Goal: Information Seeking & Learning: Find specific fact

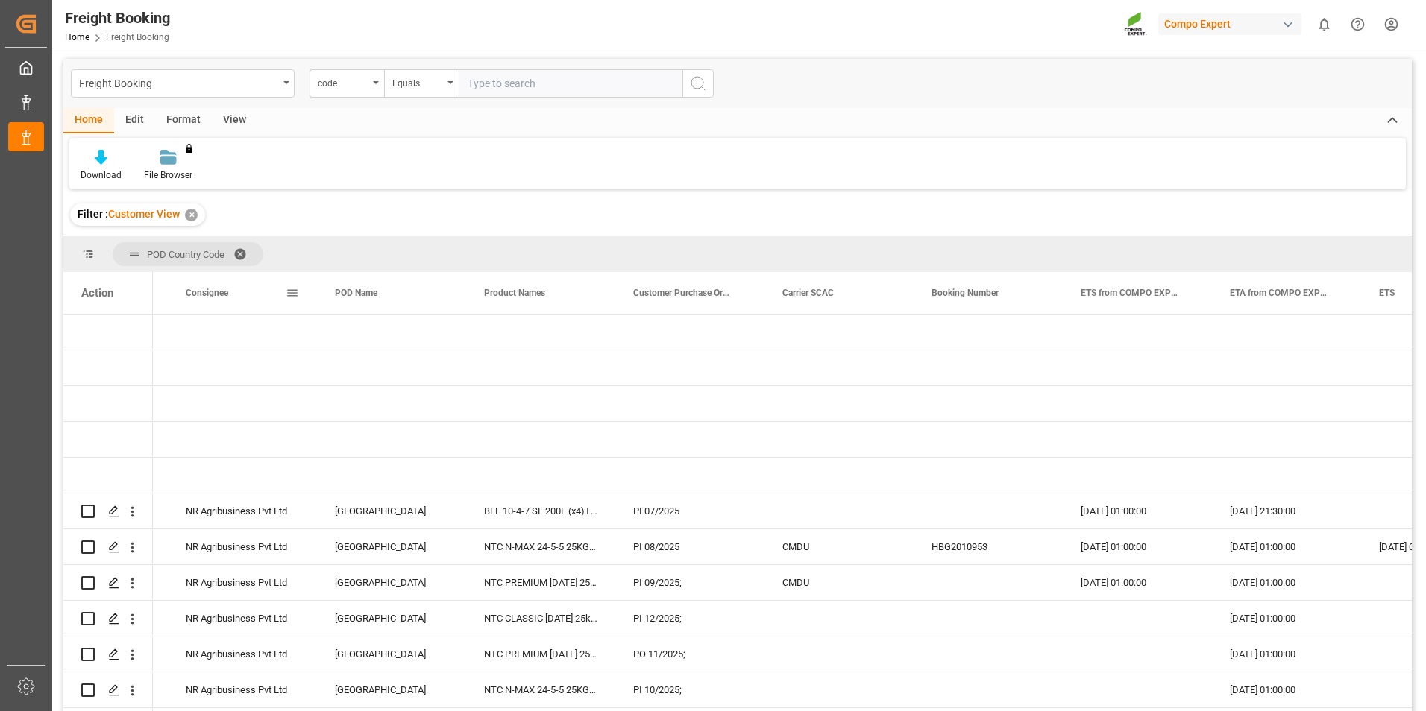
click at [290, 292] on span at bounding box center [292, 292] width 13 height 13
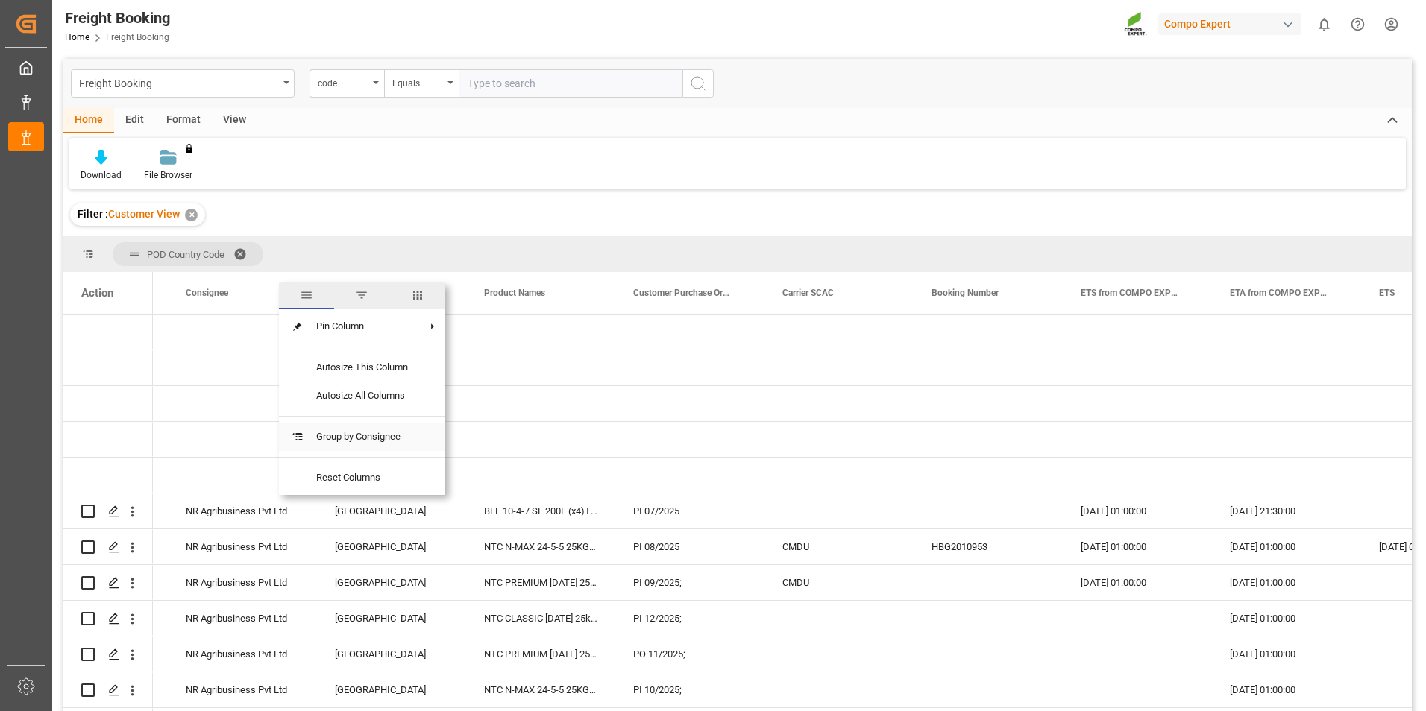
click at [374, 435] on span "Group by Consignee" at bounding box center [362, 437] width 116 height 28
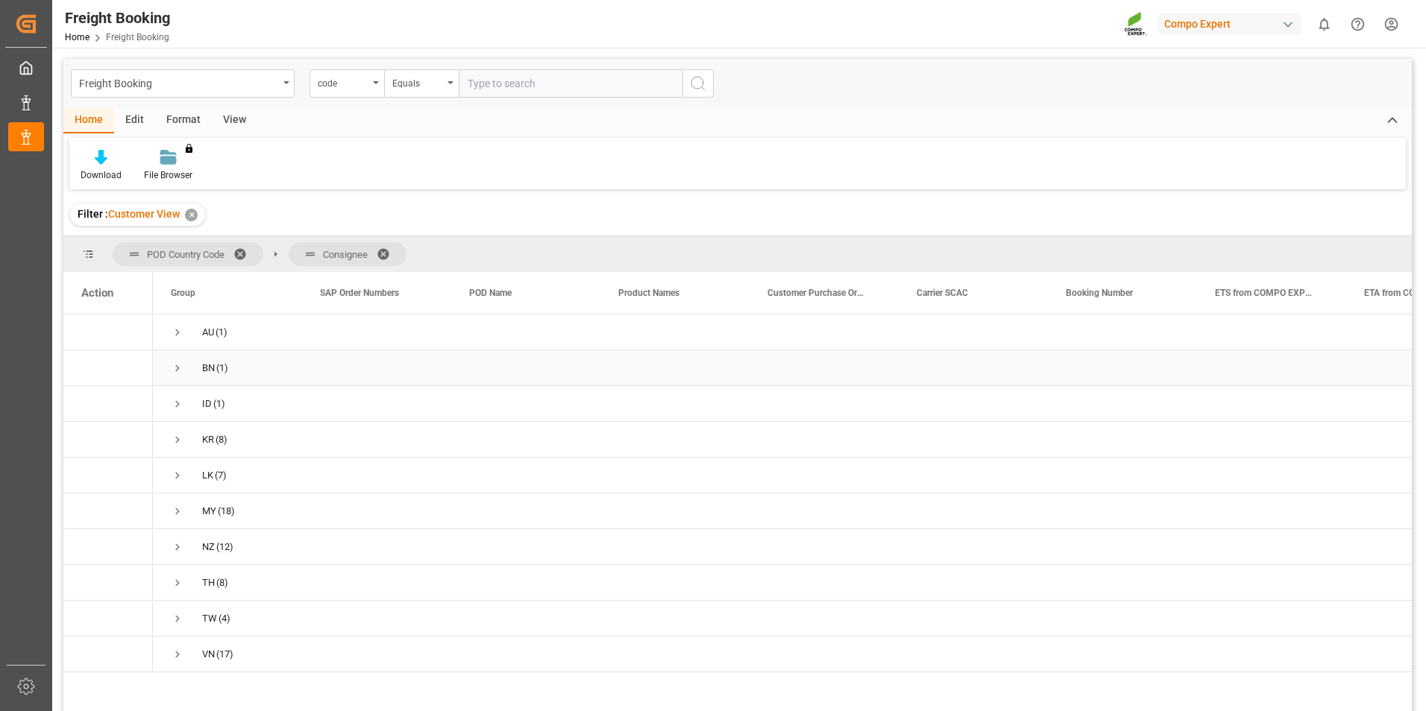
click at [179, 364] on span "Press SPACE to select this row." at bounding box center [177, 368] width 13 height 13
click at [230, 404] on span "ASIA ENTERPRISE (1)" at bounding box center [227, 404] width 113 height 34
click at [207, 404] on span "Press SPACE to select this row." at bounding box center [208, 403] width 13 height 13
click at [170, 473] on div "ID (1)" at bounding box center [227, 475] width 149 height 35
click at [174, 477] on span "Press SPACE to select this row." at bounding box center [177, 475] width 13 height 13
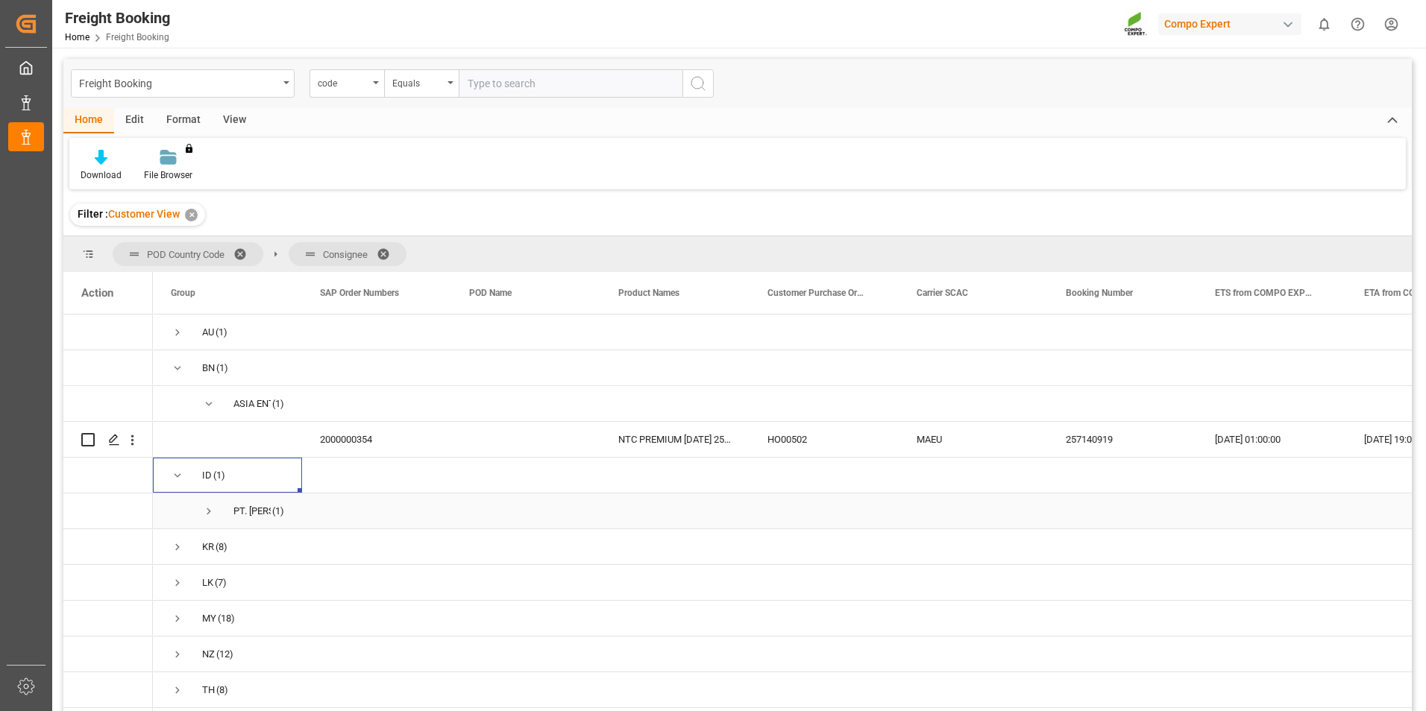
click at [214, 512] on span "Press SPACE to select this row." at bounding box center [208, 511] width 13 height 13
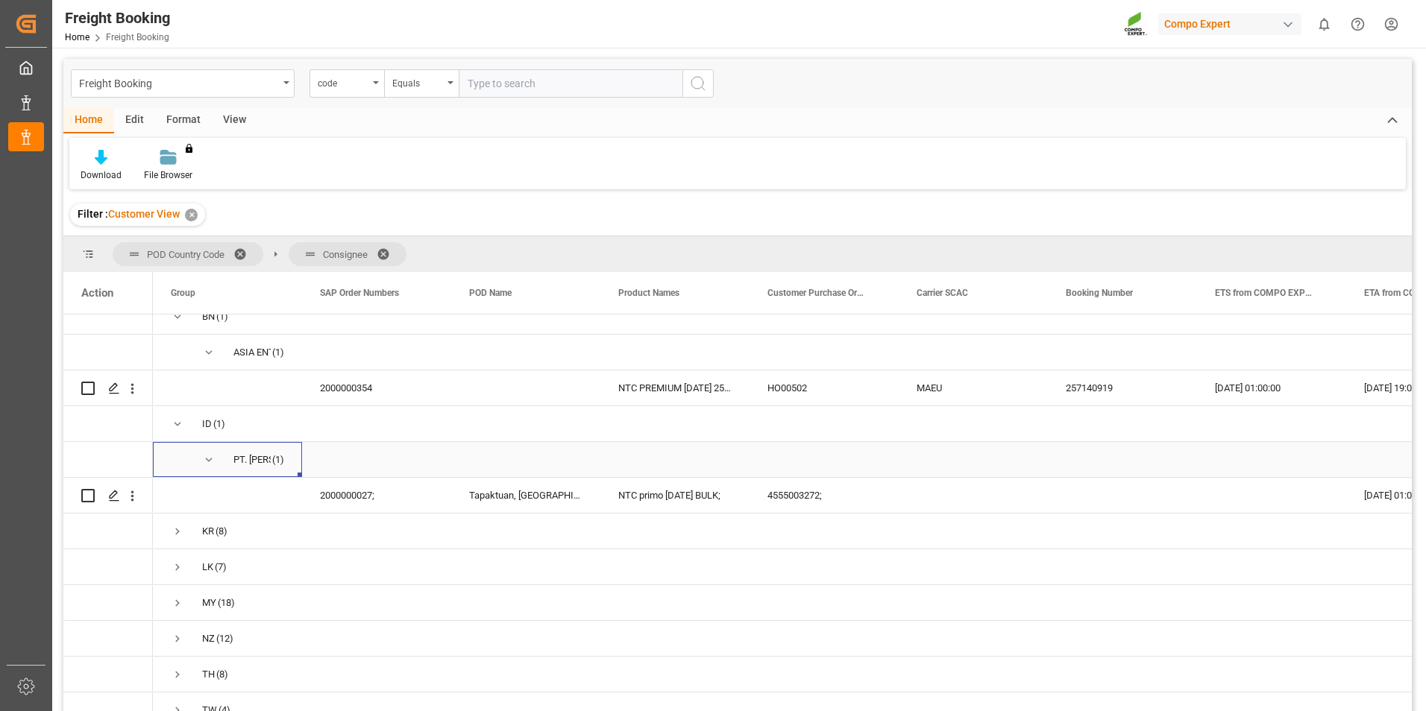
scroll to position [75, 0]
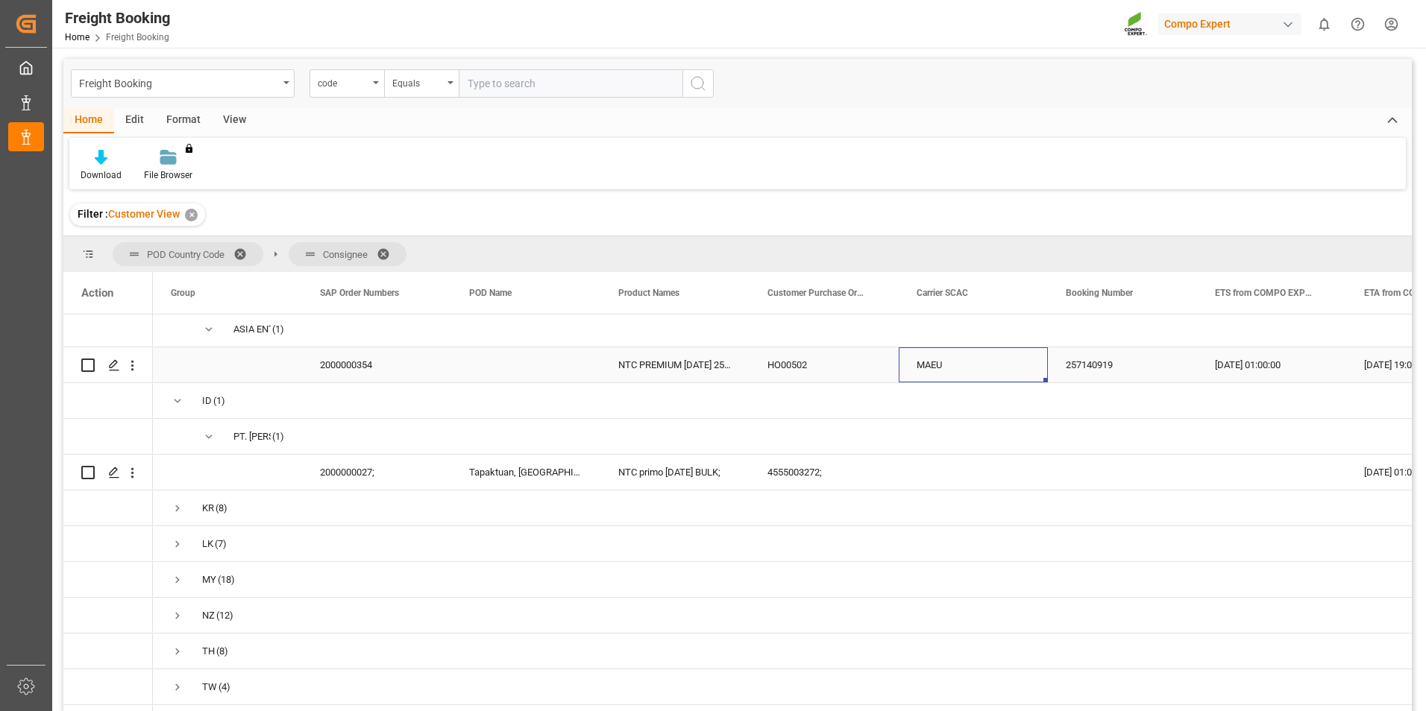
drag, startPoint x: 911, startPoint y: 362, endPoint x: 1139, endPoint y: 383, distance: 229.2
click at [1139, 383] on div "2000000354 NTC PREMIUM [DATE] 25kg (x42) INT HO00502 MAEU 257140919 [DATE] 01:0…" at bounding box center [1122, 365] width 1939 height 36
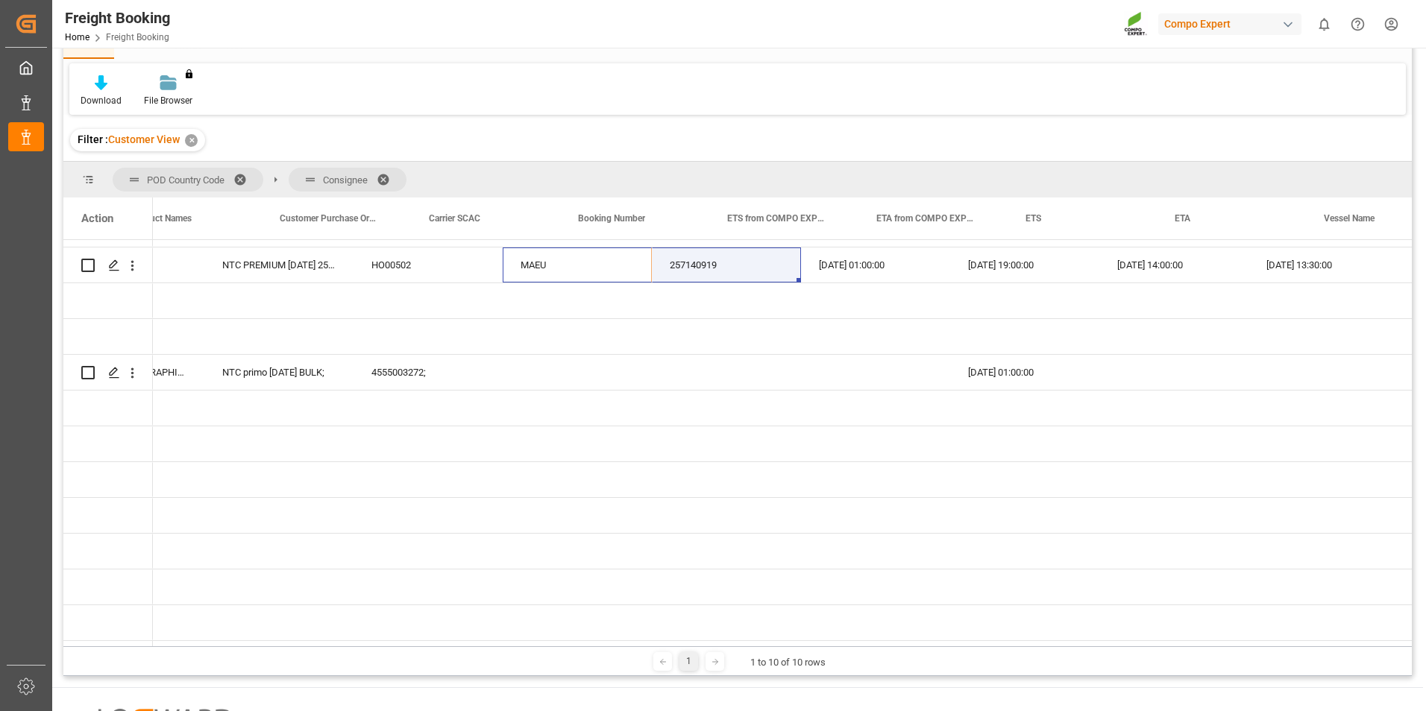
scroll to position [0, 0]
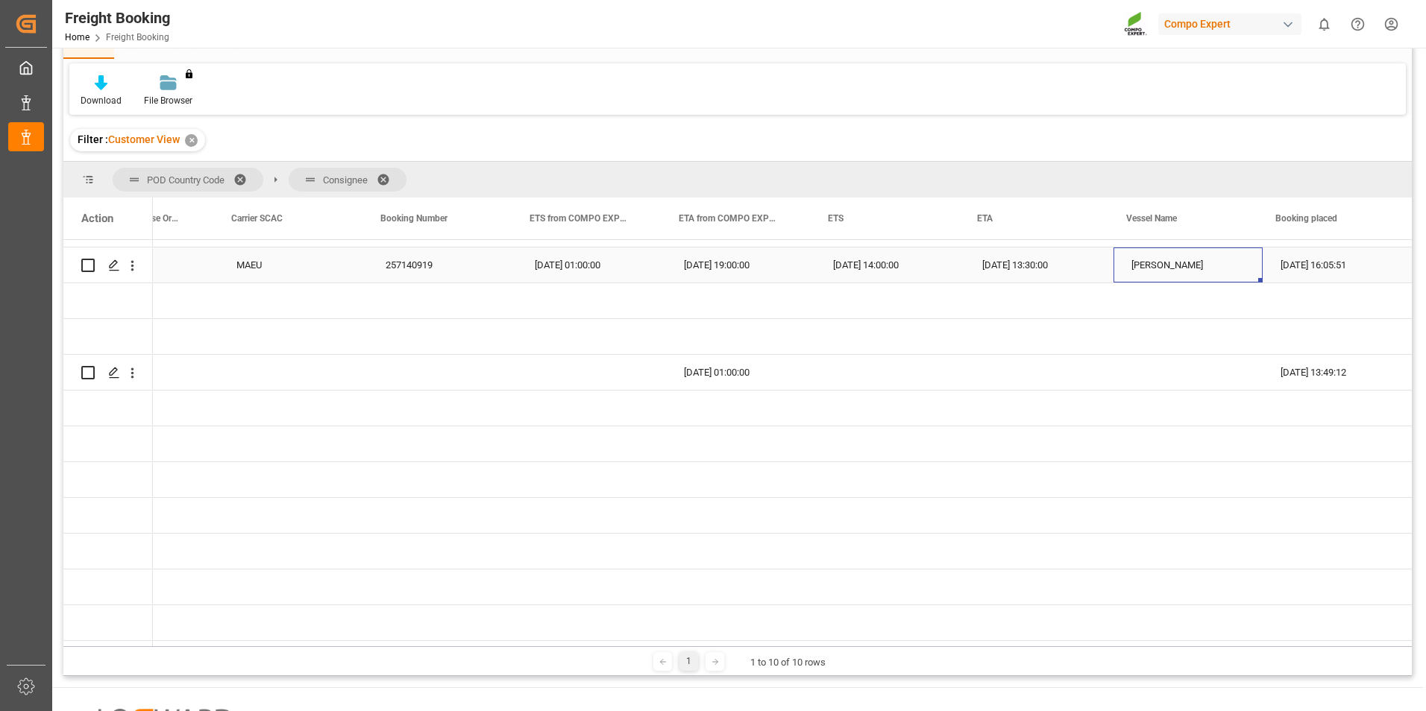
drag, startPoint x: 1126, startPoint y: 257, endPoint x: 1192, endPoint y: 257, distance: 66.4
click at [1192, 257] on div "[PERSON_NAME]" at bounding box center [1187, 265] width 149 height 35
drag, startPoint x: 1201, startPoint y: 257, endPoint x: 1133, endPoint y: 255, distance: 68.6
click at [1133, 255] on div "NTC PREMIUM [DATE] 25kg (x42) INT HO00502 MAEU 257140919 [DATE] 01:00:00 [DATE]…" at bounding box center [442, 390] width 1939 height 501
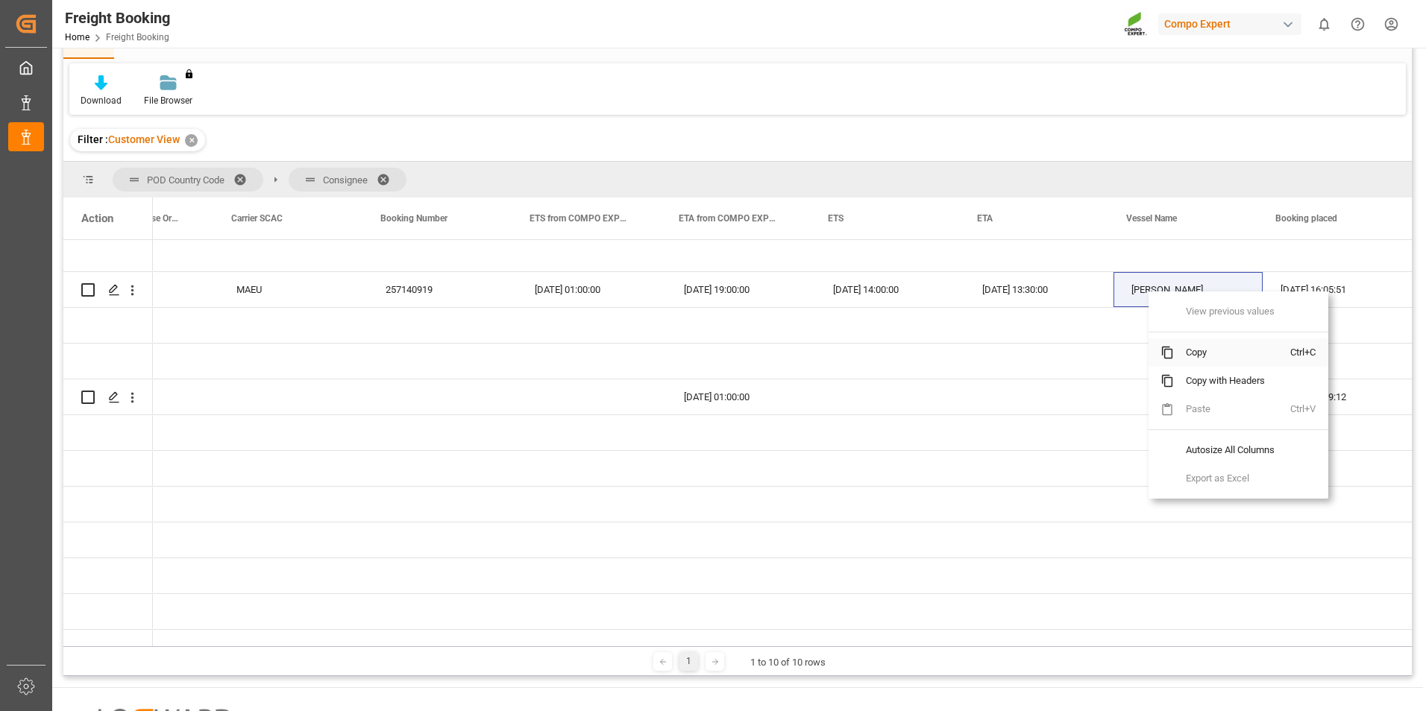
click at [1204, 356] on span "Copy" at bounding box center [1232, 353] width 116 height 28
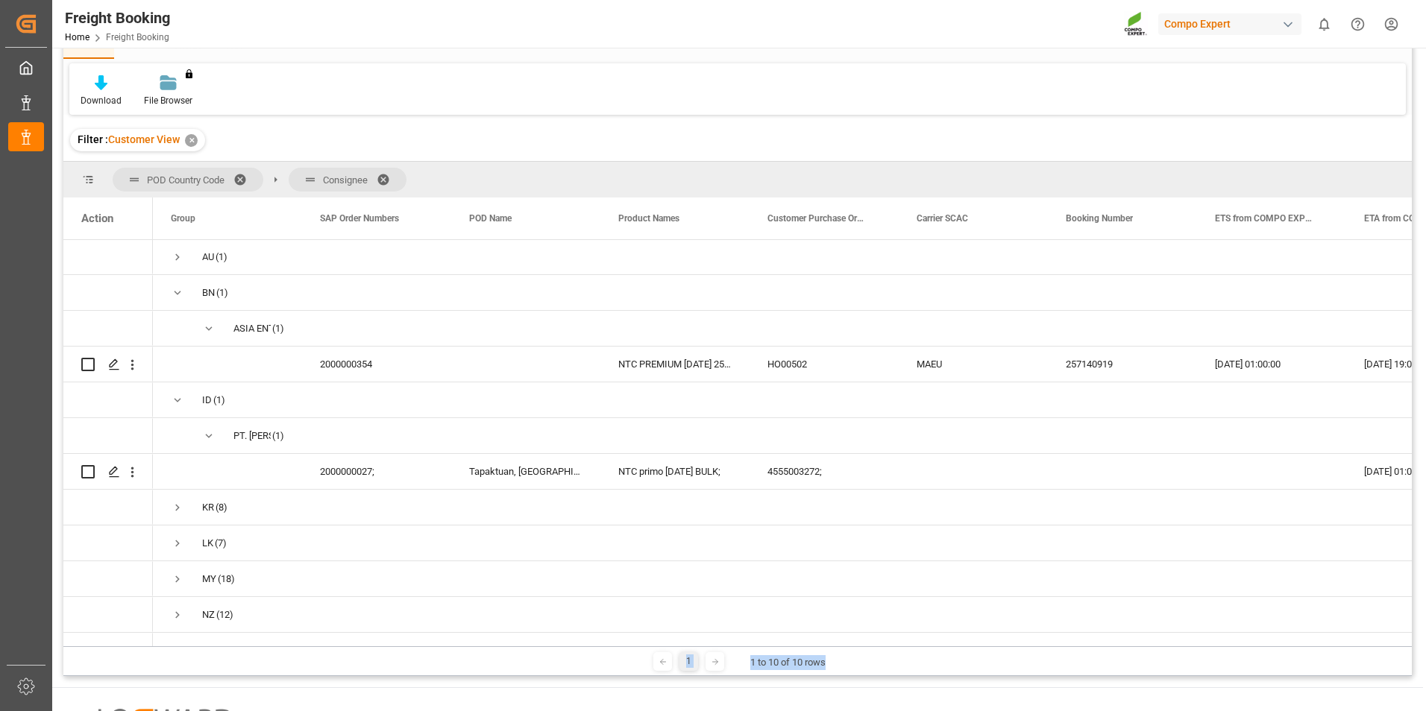
drag, startPoint x: 899, startPoint y: 647, endPoint x: 1133, endPoint y: 641, distance: 235.0
click at [1133, 641] on div "POD Country Code Consignee Drag here to set column labels Action Product Names …" at bounding box center [737, 419] width 1348 height 515
click at [180, 548] on span "Press SPACE to select this row." at bounding box center [177, 543] width 13 height 13
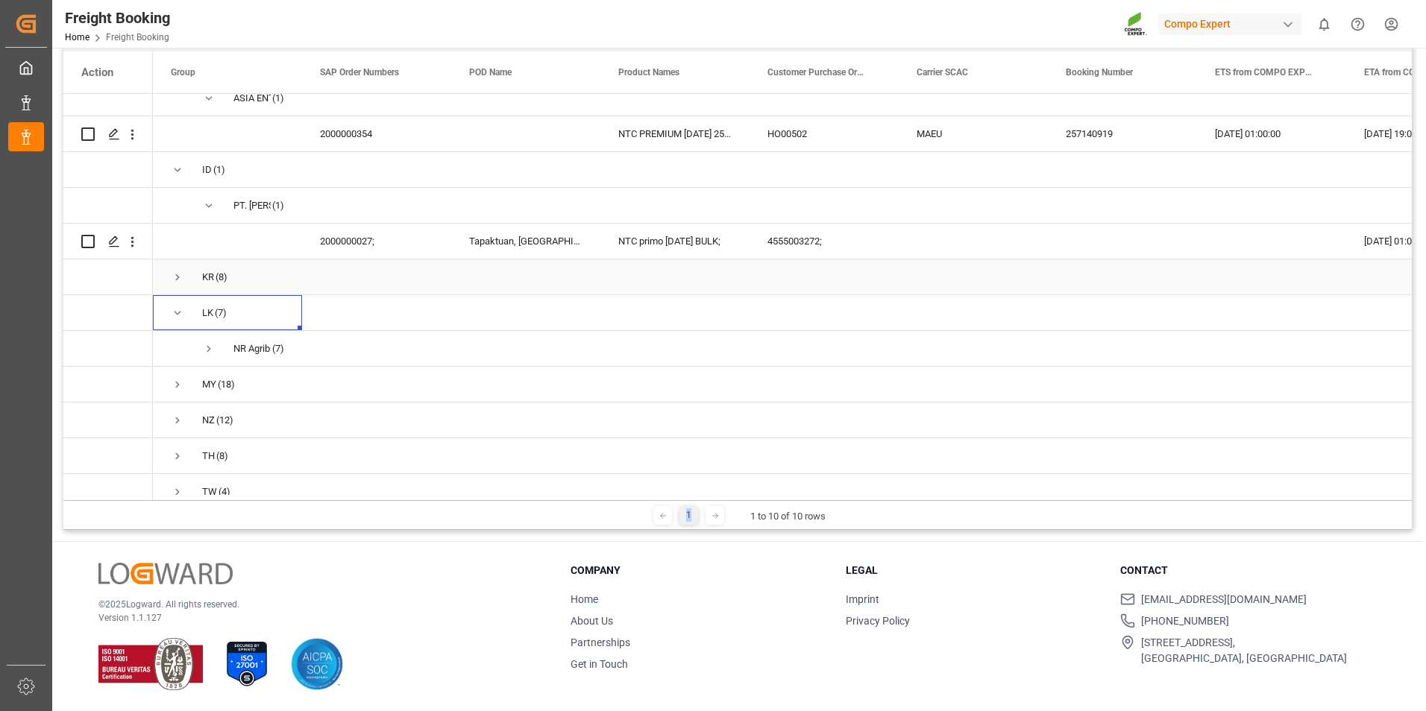
scroll to position [141, 0]
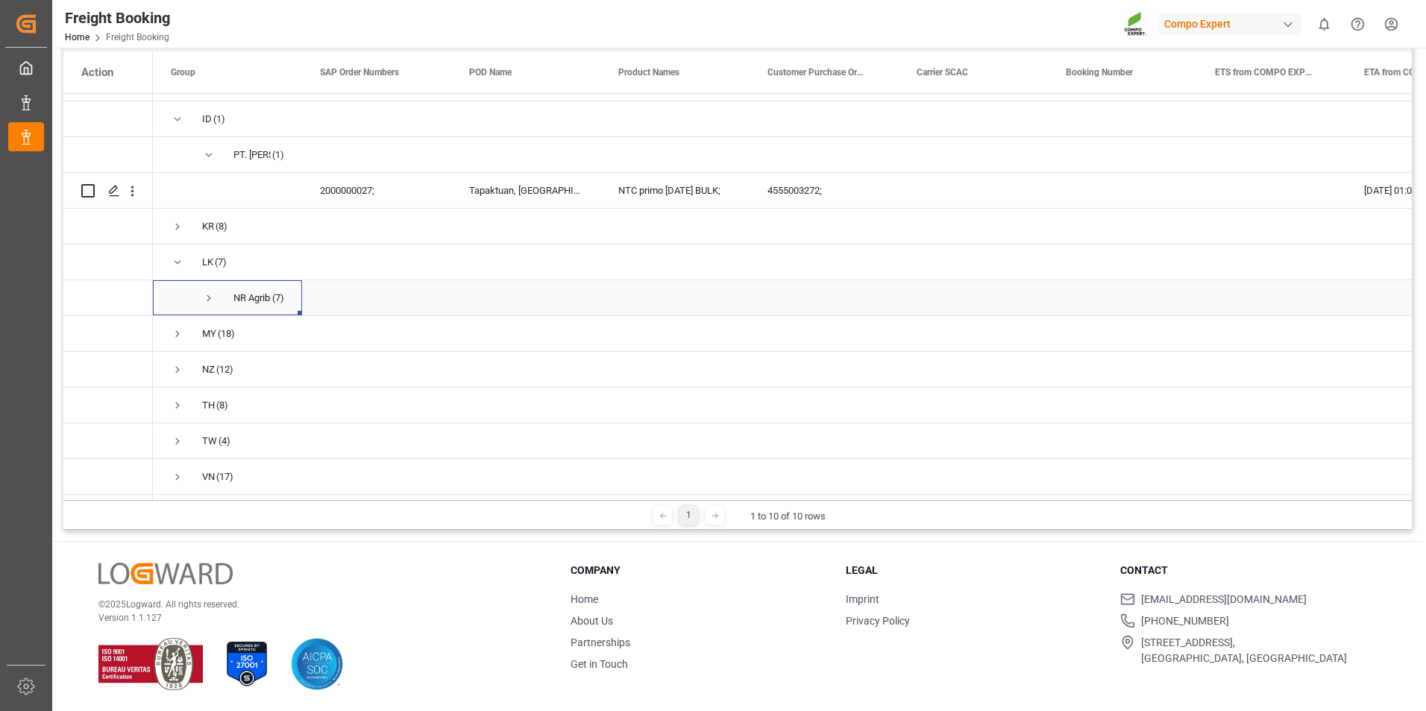
click at [206, 295] on span "Press SPACE to select this row." at bounding box center [208, 298] width 13 height 13
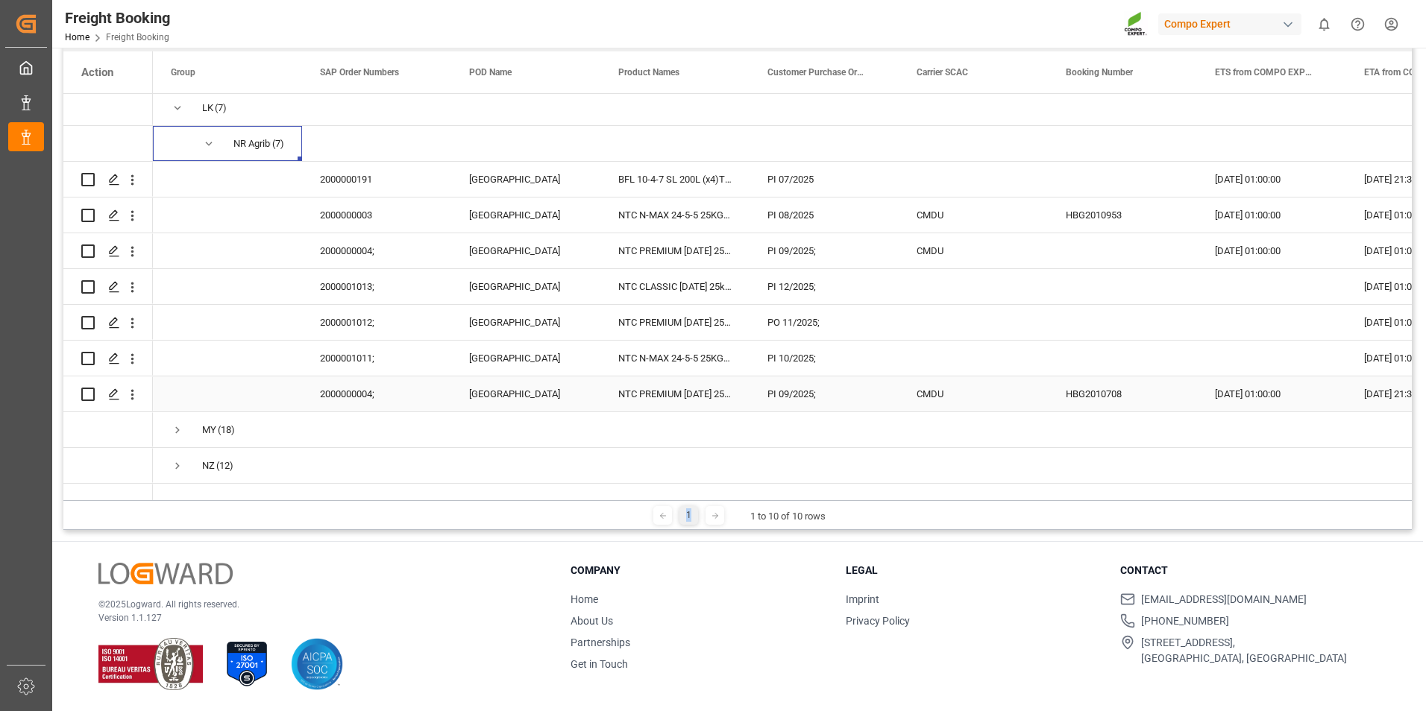
scroll to position [215, 0]
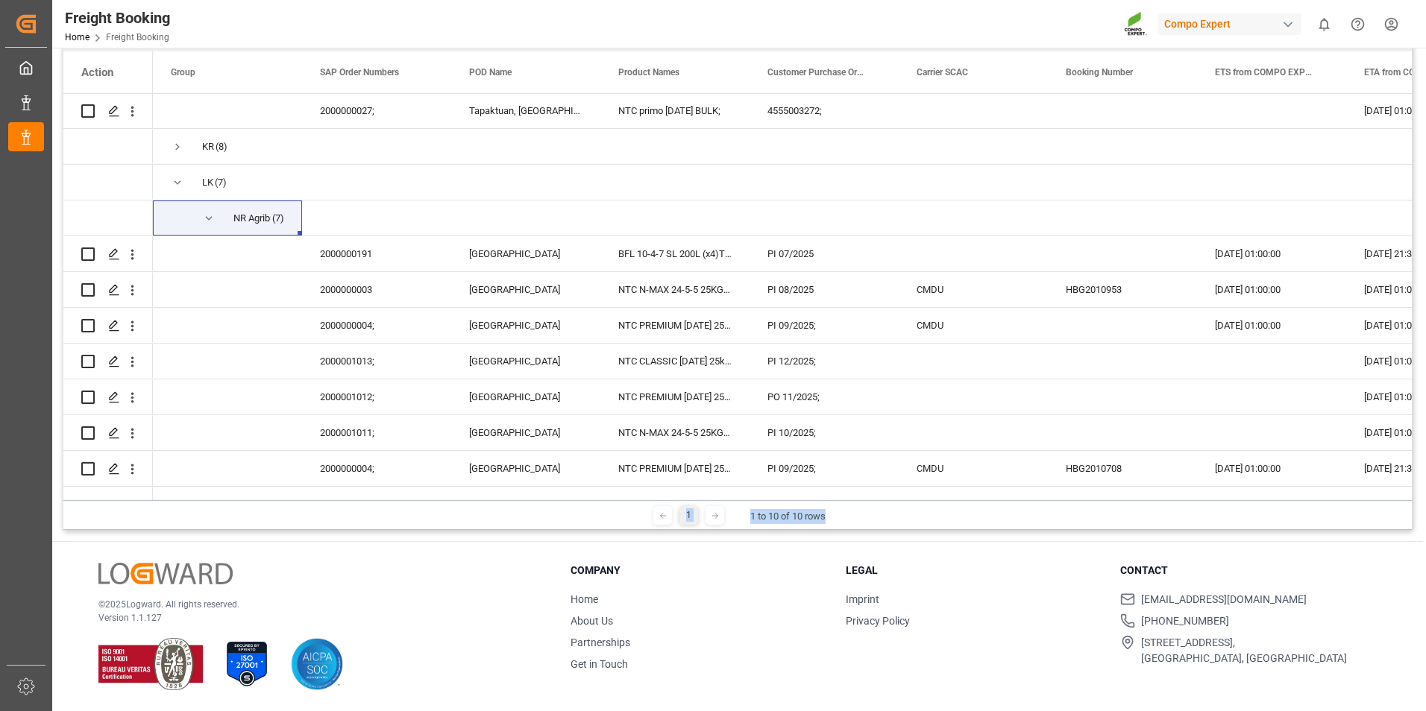
drag, startPoint x: 825, startPoint y: 501, endPoint x: 899, endPoint y: 496, distance: 73.3
click at [899, 496] on div "POD Country Code Consignee Drag here to set column labels Action Group SAP Orde…" at bounding box center [737, 273] width 1348 height 515
drag, startPoint x: 899, startPoint y: 496, endPoint x: 850, endPoint y: 500, distance: 48.7
click at [850, 500] on div "1 1 to 10 of 10 rows" at bounding box center [737, 515] width 1348 height 30
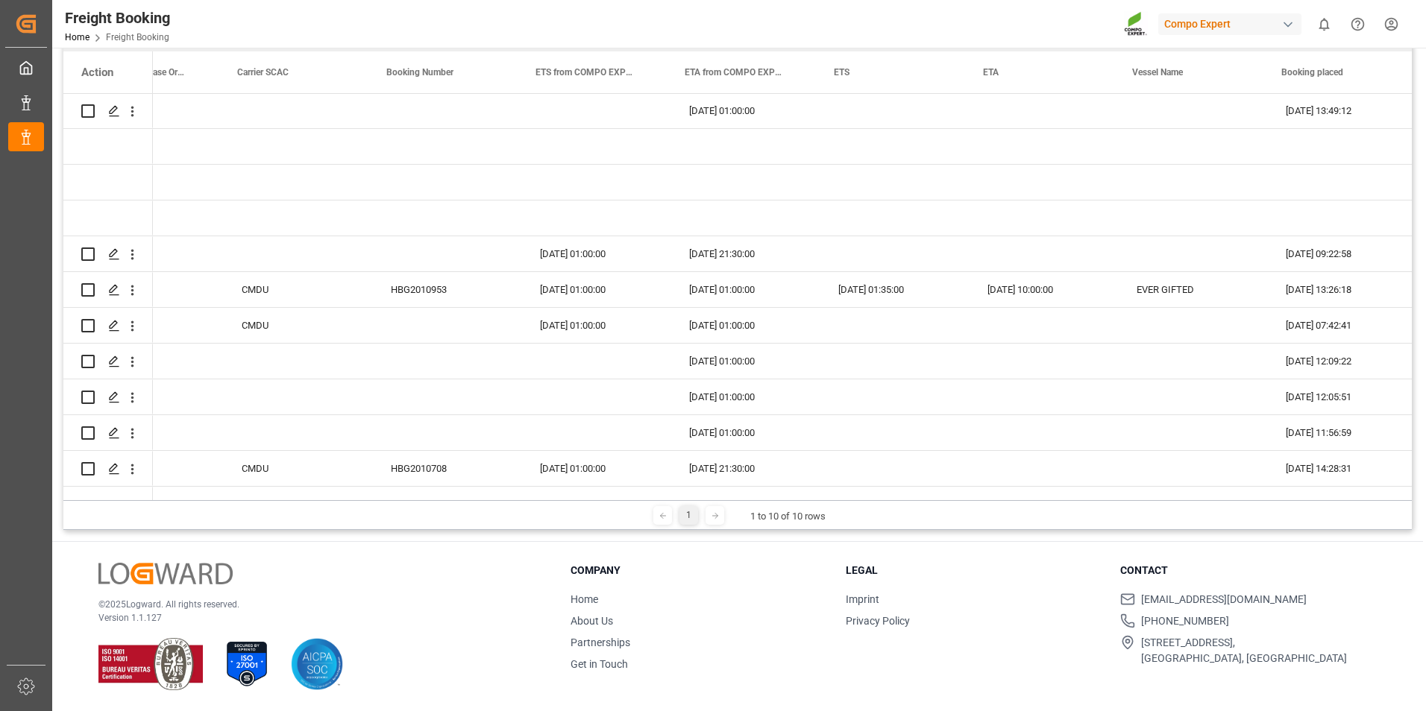
scroll to position [0, 685]
drag, startPoint x: 1130, startPoint y: 292, endPoint x: 1186, endPoint y: 292, distance: 56.7
click at [1186, 292] on div "EVER GIFTED" at bounding box center [1187, 289] width 149 height 35
drag, startPoint x: 1169, startPoint y: 289, endPoint x: 1123, endPoint y: 295, distance: 46.5
click at [1123, 295] on div "EVER GIFTED" at bounding box center [1187, 289] width 149 height 35
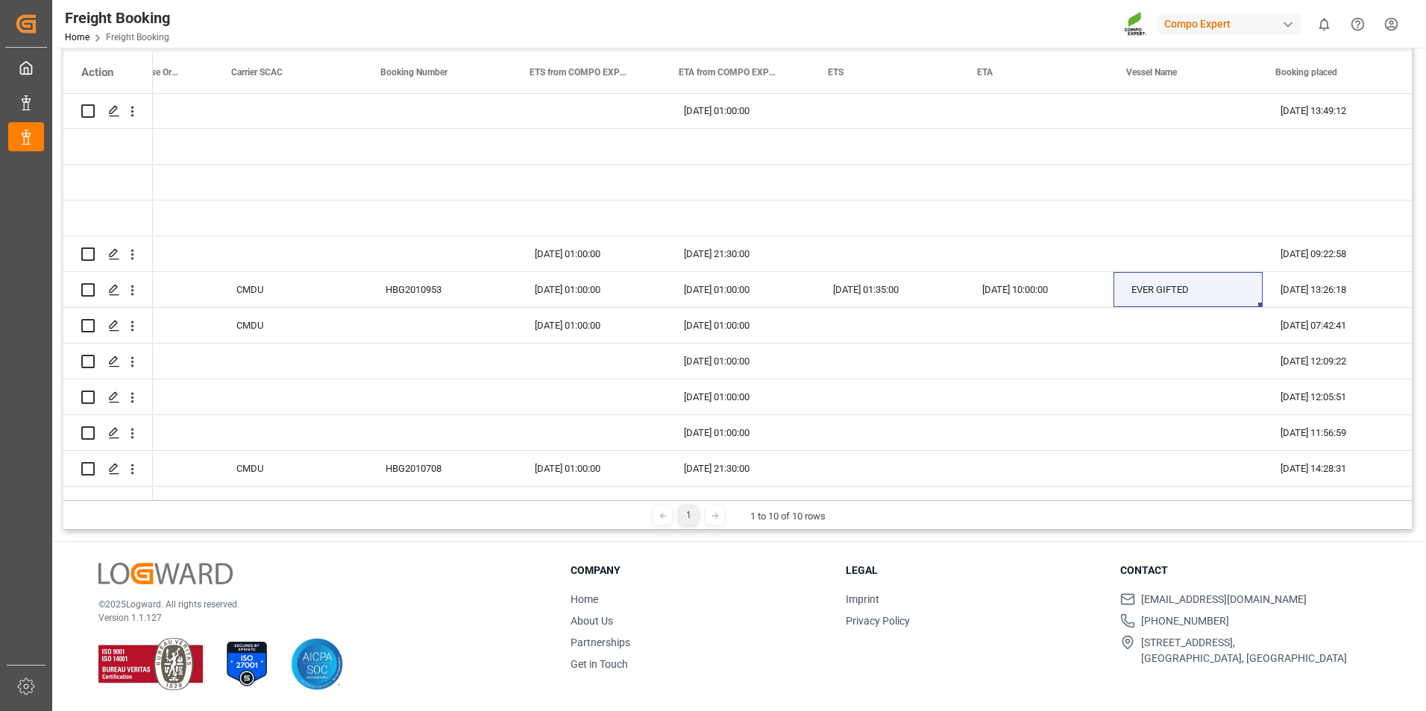
drag, startPoint x: 1136, startPoint y: 501, endPoint x: 1250, endPoint y: 506, distance: 115.0
click at [1250, 506] on div "1 1 to 10 of 10 rows" at bounding box center [737, 515] width 1348 height 30
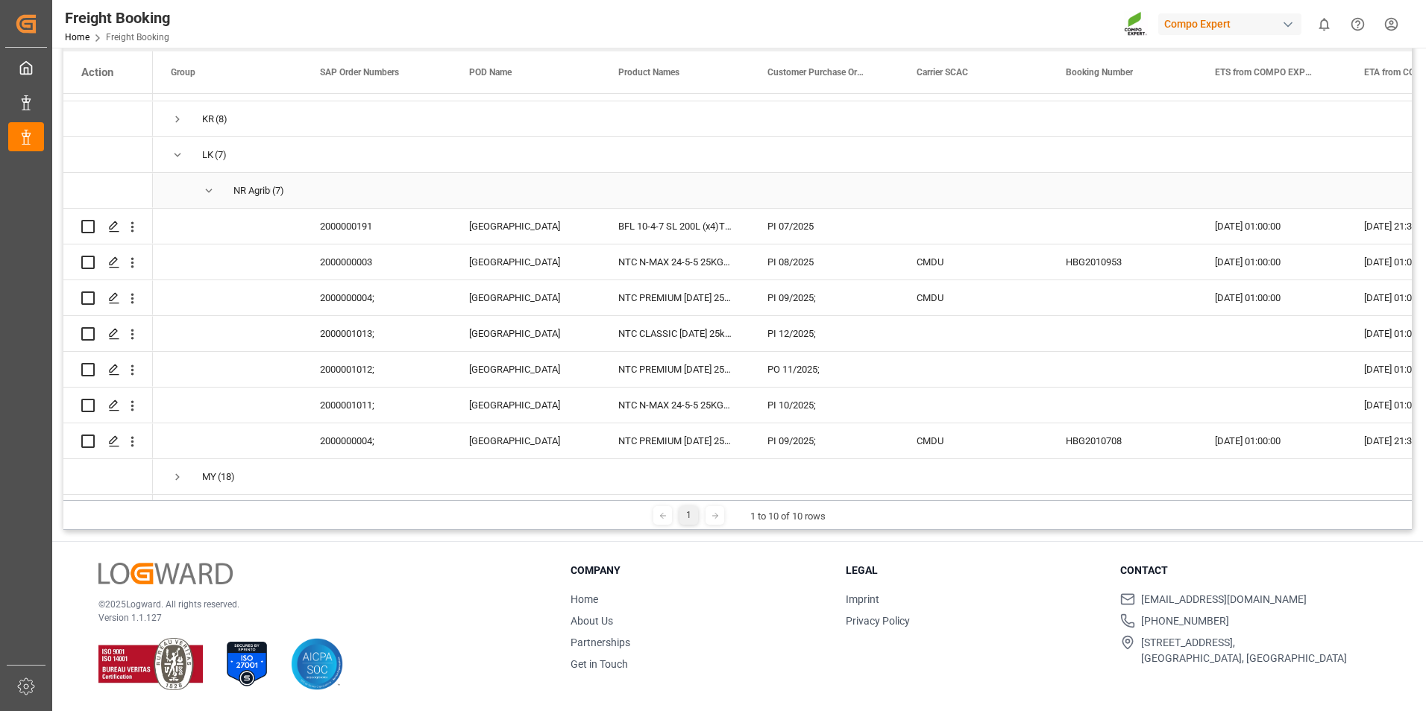
scroll to position [298, 0]
